Goal: Task Accomplishment & Management: Use online tool/utility

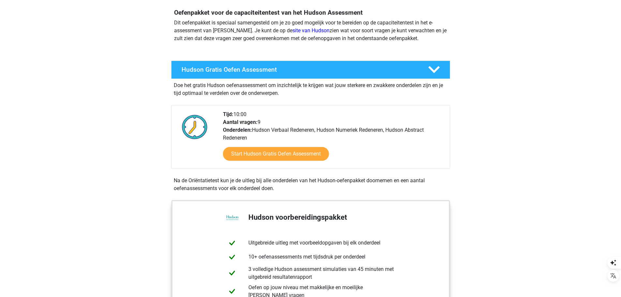
scroll to position [65, 0]
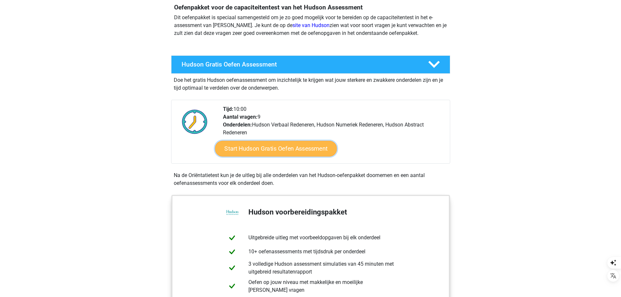
click at [266, 146] on link "Start Hudson Gratis Oefen Assessment" at bounding box center [276, 149] width 122 height 16
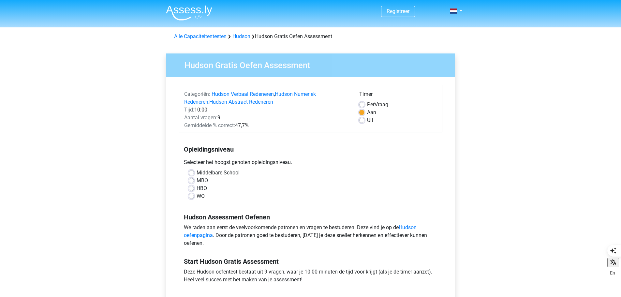
scroll to position [65, 0]
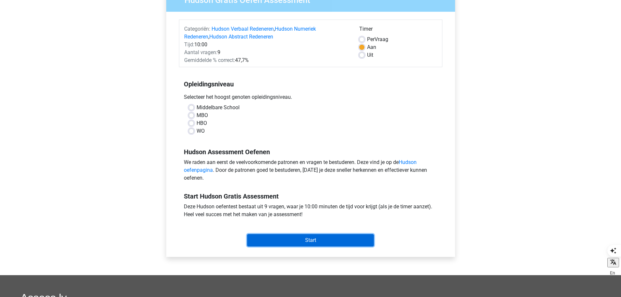
click at [313, 239] on input "Start" at bounding box center [310, 240] width 127 height 12
click at [403, 138] on div "Middelbare School MBO HBO WO" at bounding box center [310, 122] width 263 height 36
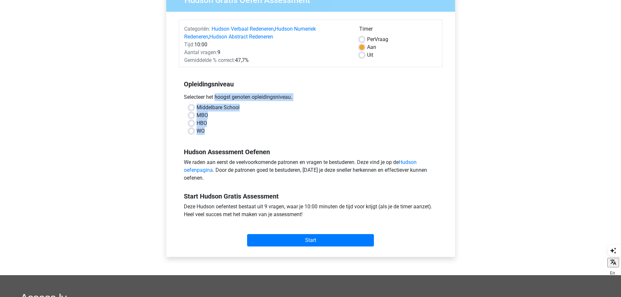
drag, startPoint x: 185, startPoint y: 104, endPoint x: 224, endPoint y: 131, distance: 47.7
click at [224, 131] on div "Opleidingsniveau Selecteer het hoogst genoten opleidingsniveau. Middelbare Scho…" at bounding box center [310, 105] width 263 height 70
copy div "Selecteer het hoogst genoten opleidingsniveau. Middelbare School MBO HBO WO"
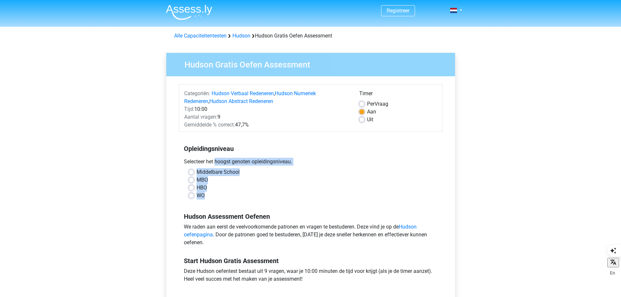
scroll to position [0, 0]
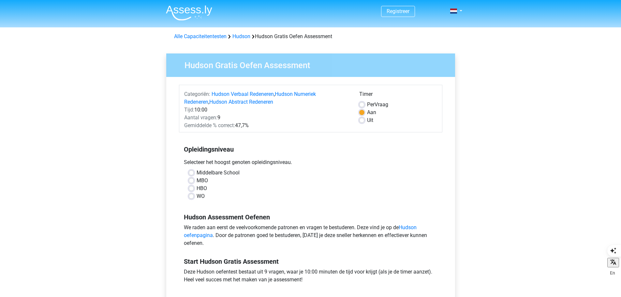
click at [280, 212] on div "Hudson Assessment Oefenen We raden aan eerst de veelvoorkomende patronen en vra…" at bounding box center [310, 227] width 263 height 44
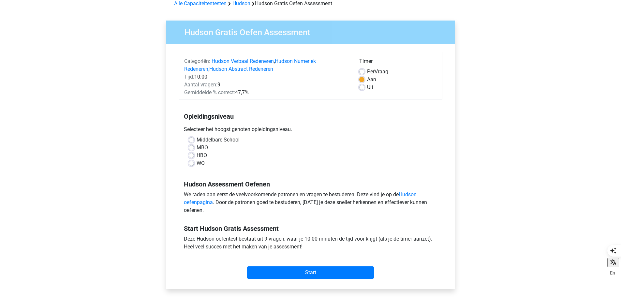
scroll to position [65, 0]
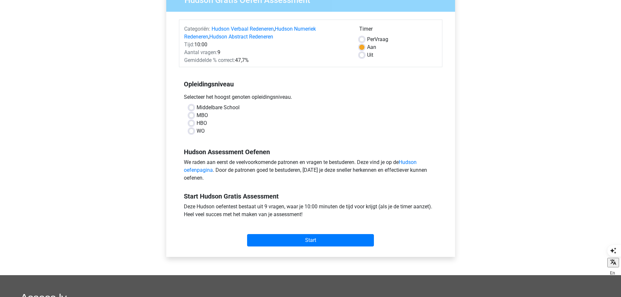
click at [196, 131] on label "WO" at bounding box center [200, 131] width 8 height 8
click at [190, 131] on input "WO" at bounding box center [191, 130] width 5 height 7
radio input "true"
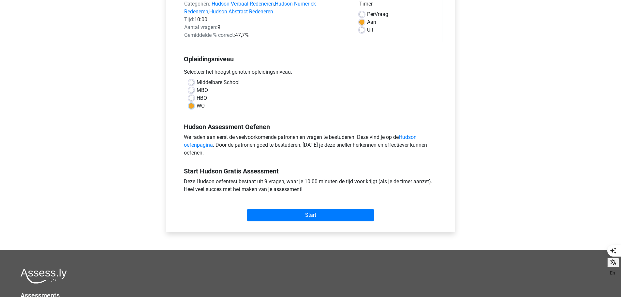
scroll to position [130, 0]
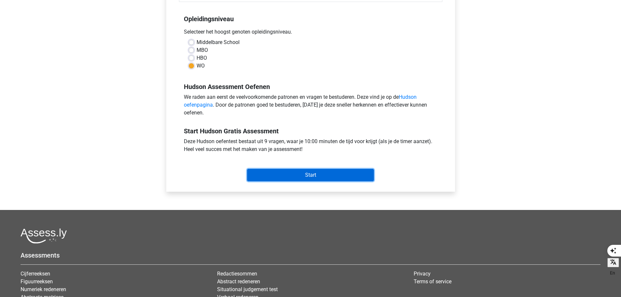
click at [290, 173] on input "Start" at bounding box center [310, 175] width 127 height 12
